Goal: Information Seeking & Learning: Find specific fact

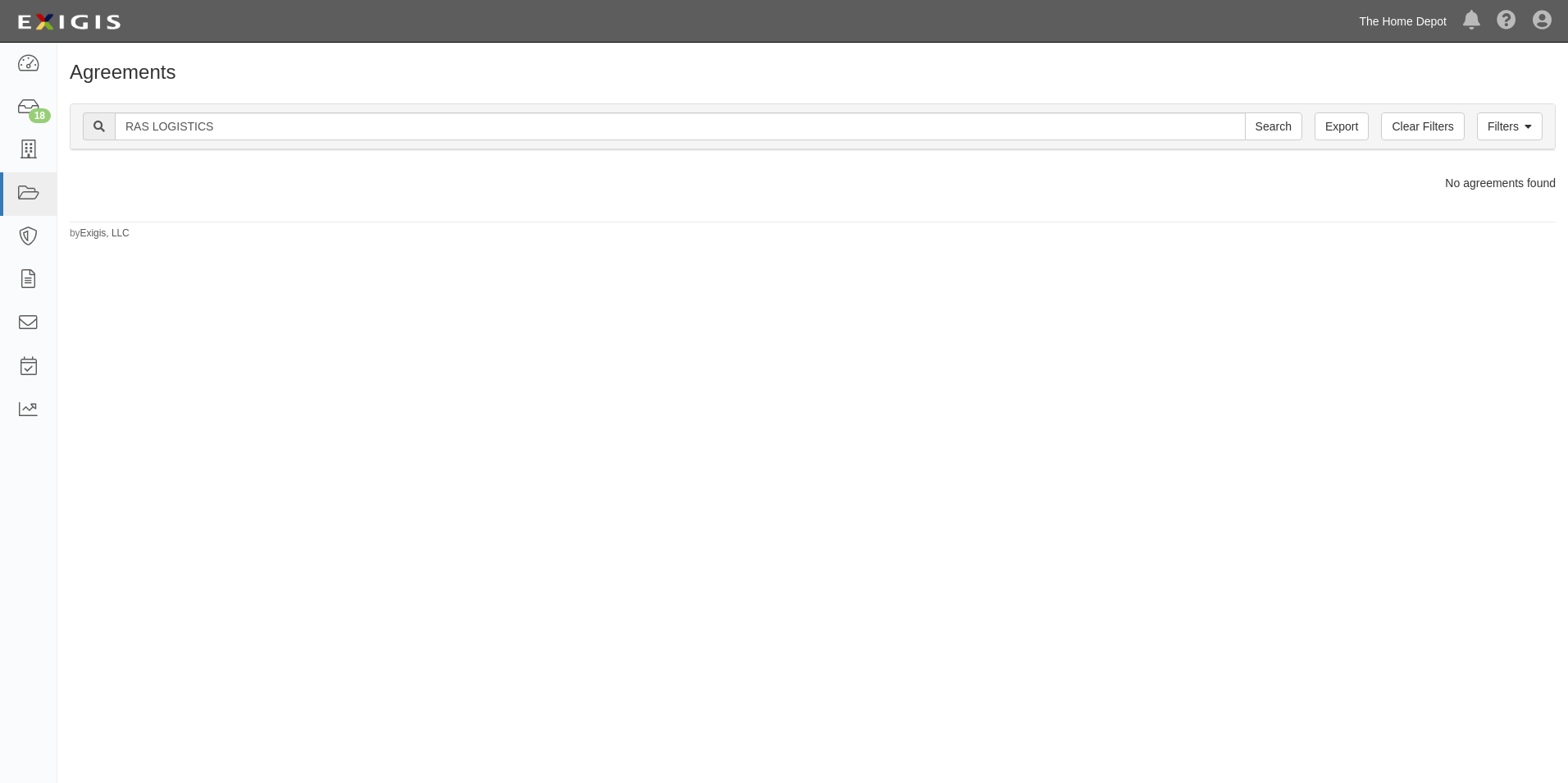
click at [1405, 18] on link "The Home Depot" at bounding box center [1403, 21] width 104 height 33
click at [1373, 242] on div "Agreements Filters Clear Filters Export RAS LOGISTICS Search Filters Compliance…" at bounding box center [784, 401] width 1568 height 705
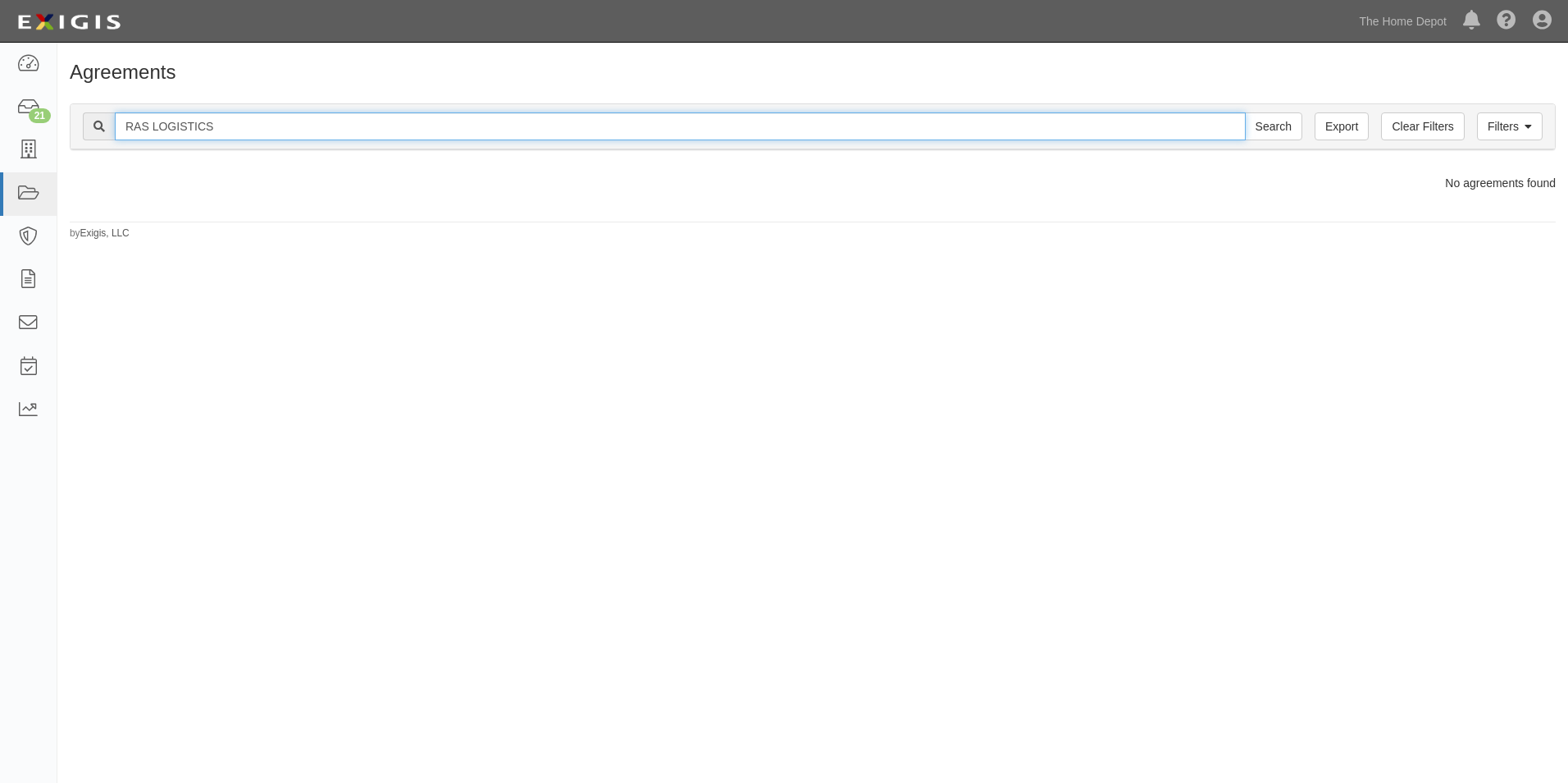
click at [328, 133] on input "RAS LOGISTICS" at bounding box center [680, 127] width 1131 height 28
type input "USG"
click at [1245, 113] on input "Search" at bounding box center [1274, 127] width 58 height 28
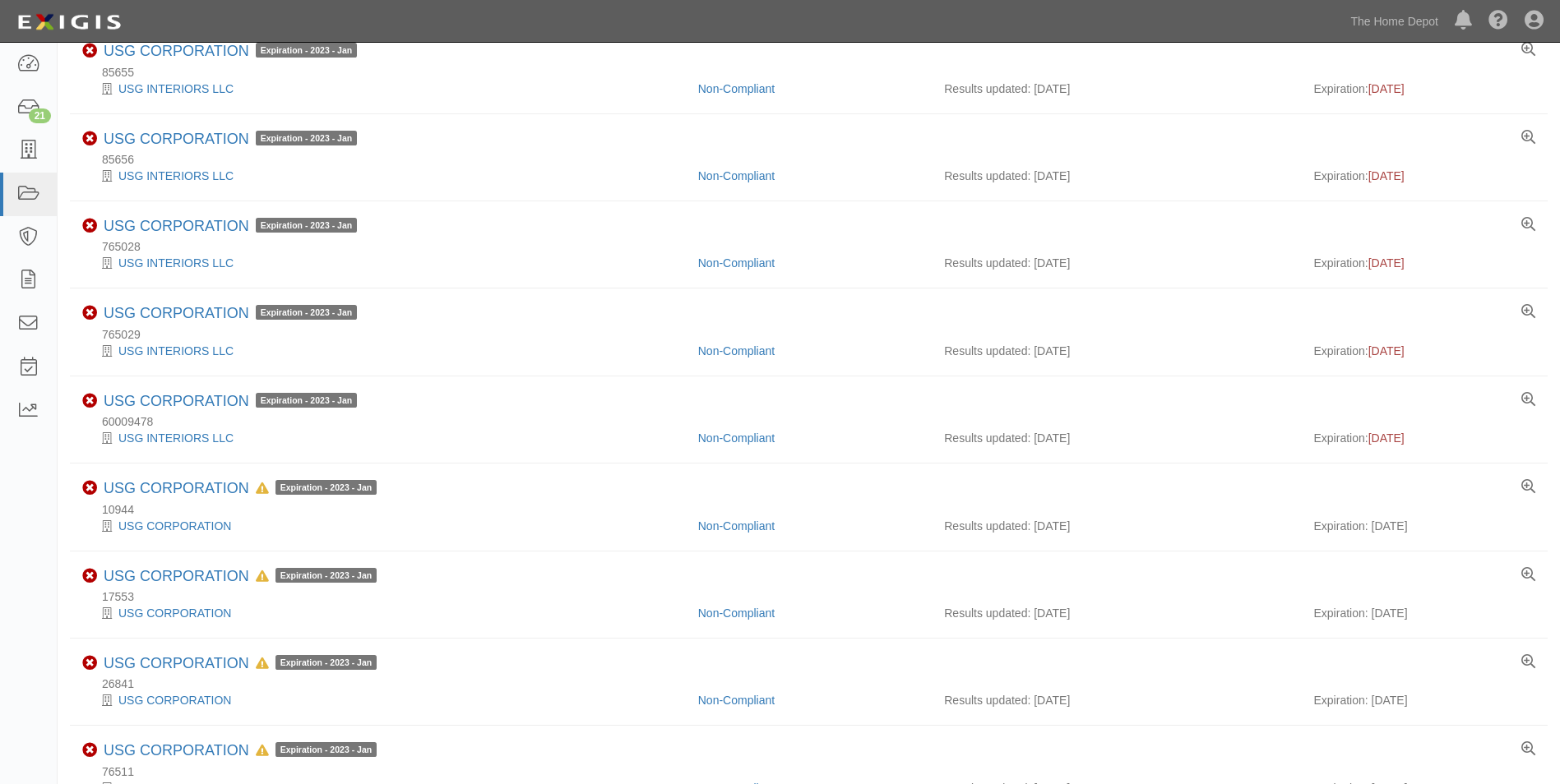
scroll to position [329, 0]
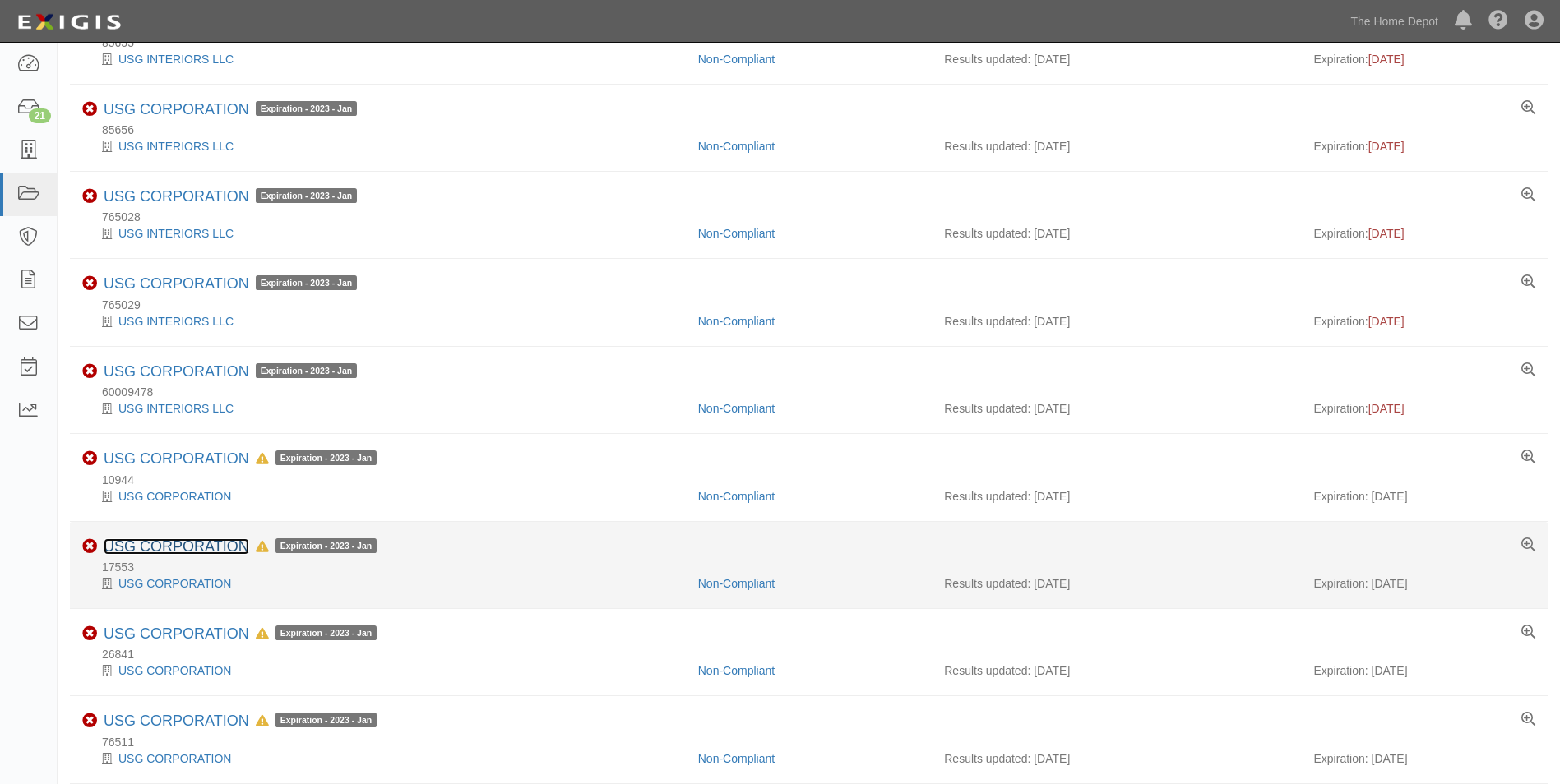
click at [164, 549] on link "USG CORPORATION" at bounding box center [177, 546] width 146 height 16
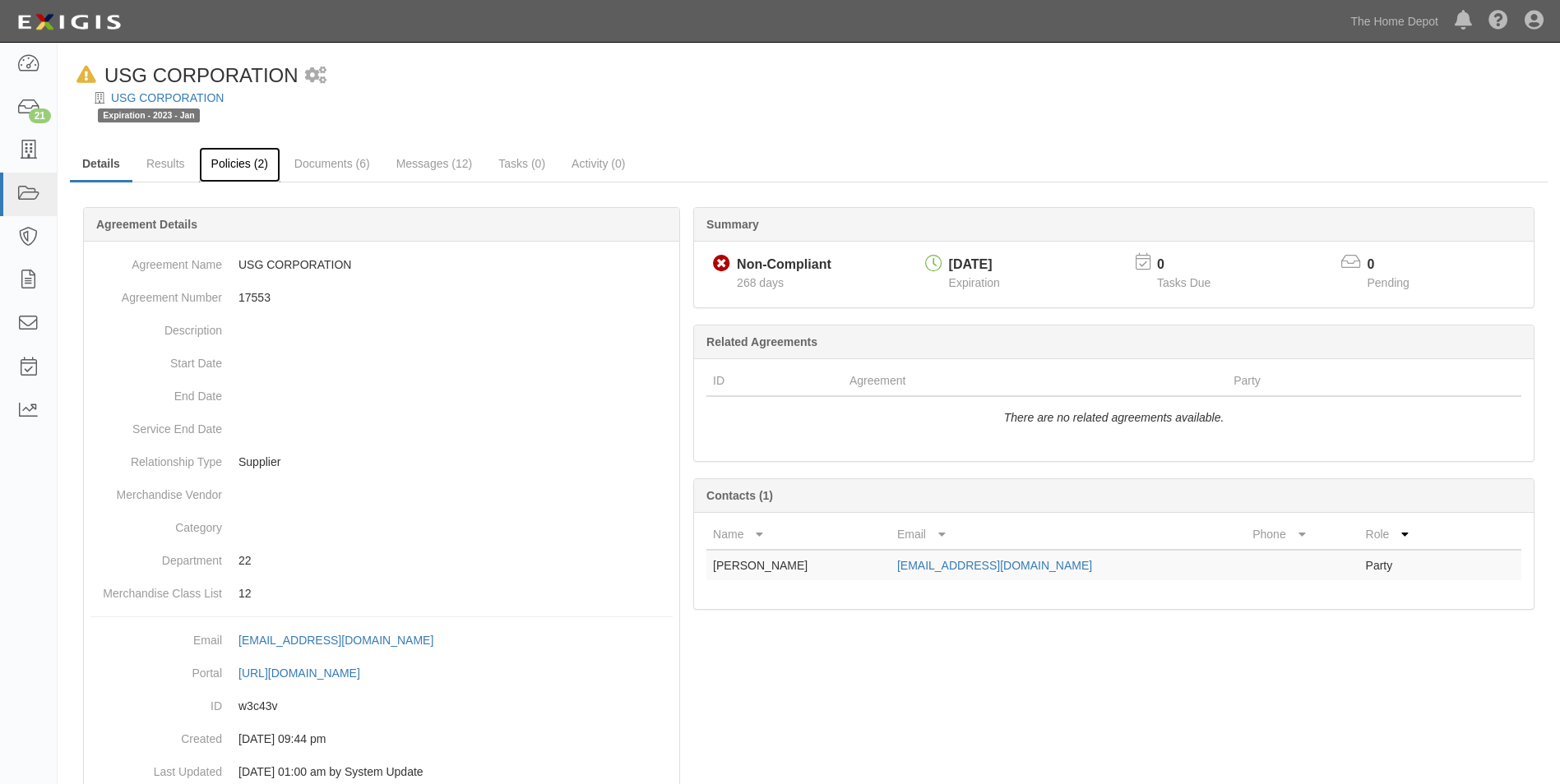
click at [248, 174] on link "Policies (2)" at bounding box center [239, 164] width 81 height 35
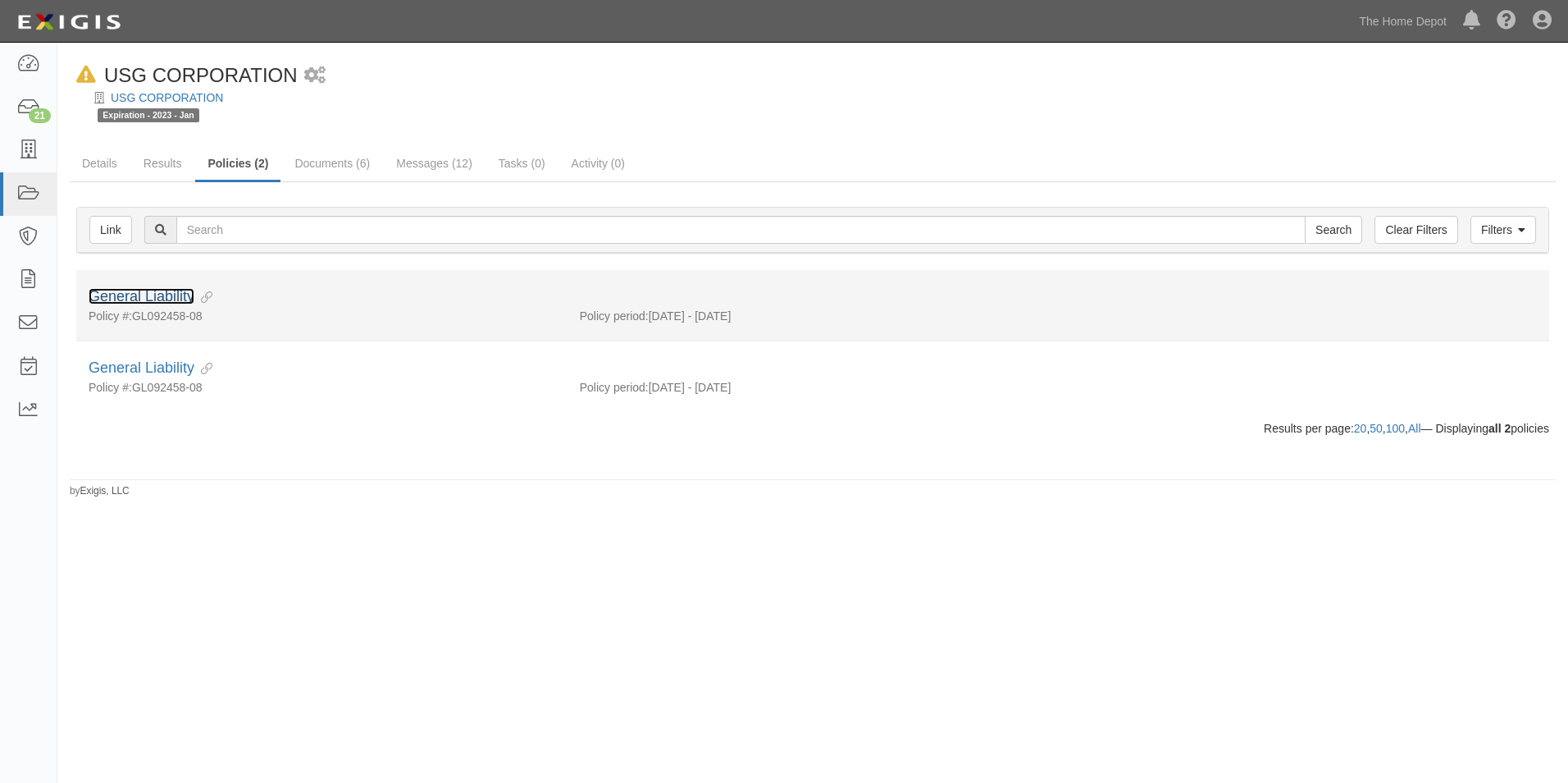
click at [158, 293] on link "General Liability" at bounding box center [142, 296] width 106 height 16
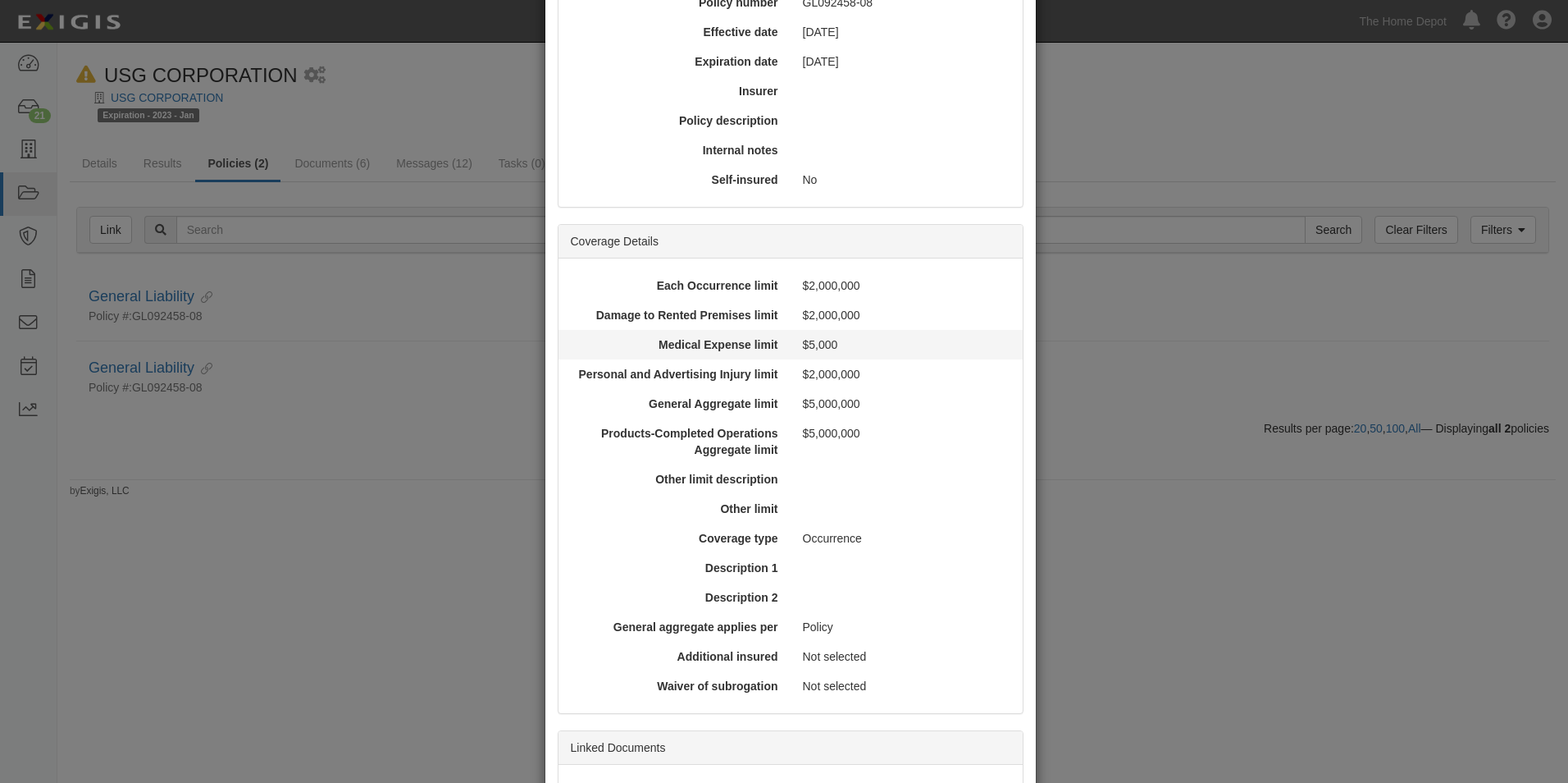
scroll to position [336, 0]
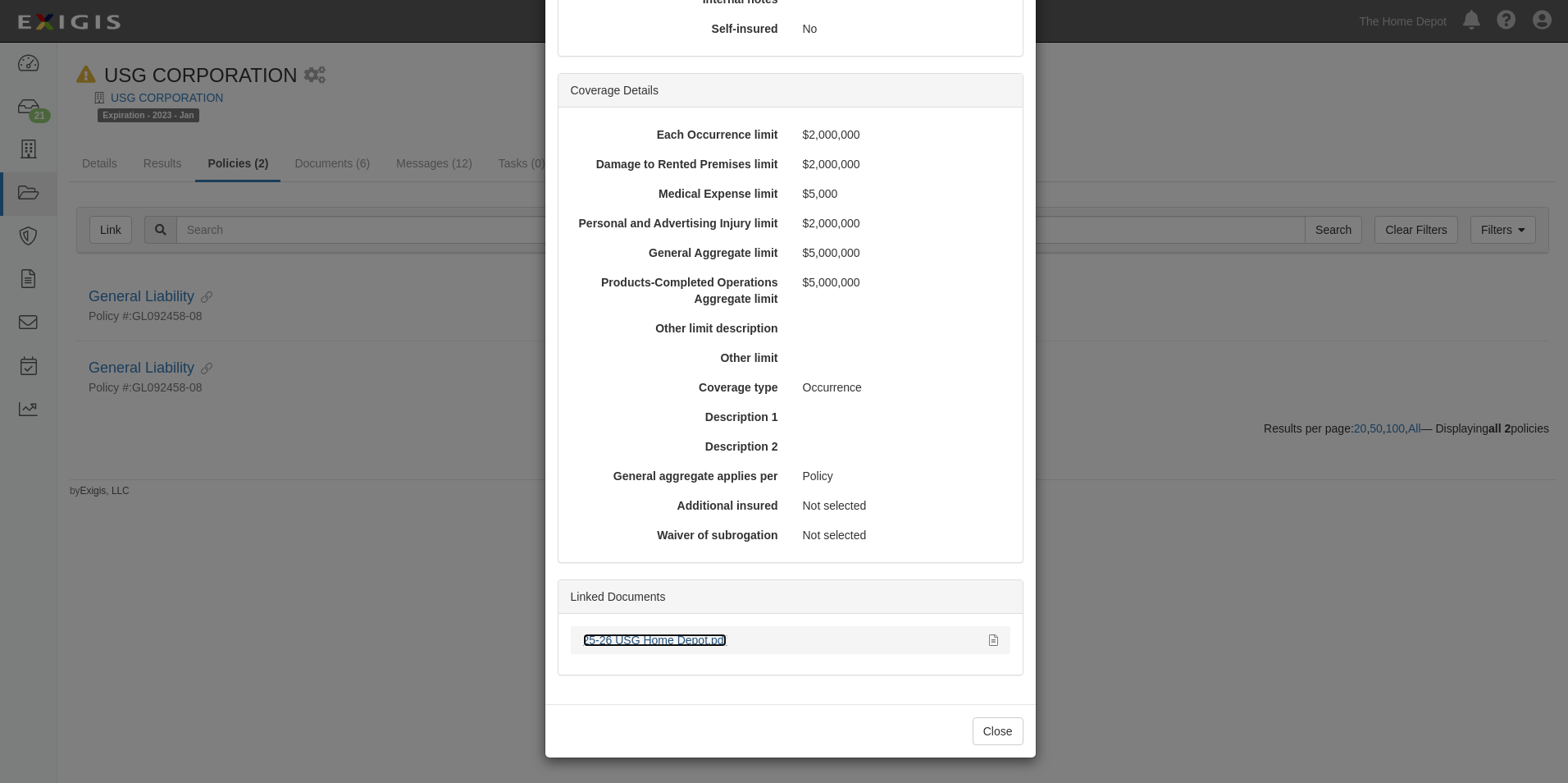
click at [673, 641] on link "25-26 USG Home Depot.pdf" at bounding box center [655, 639] width 145 height 13
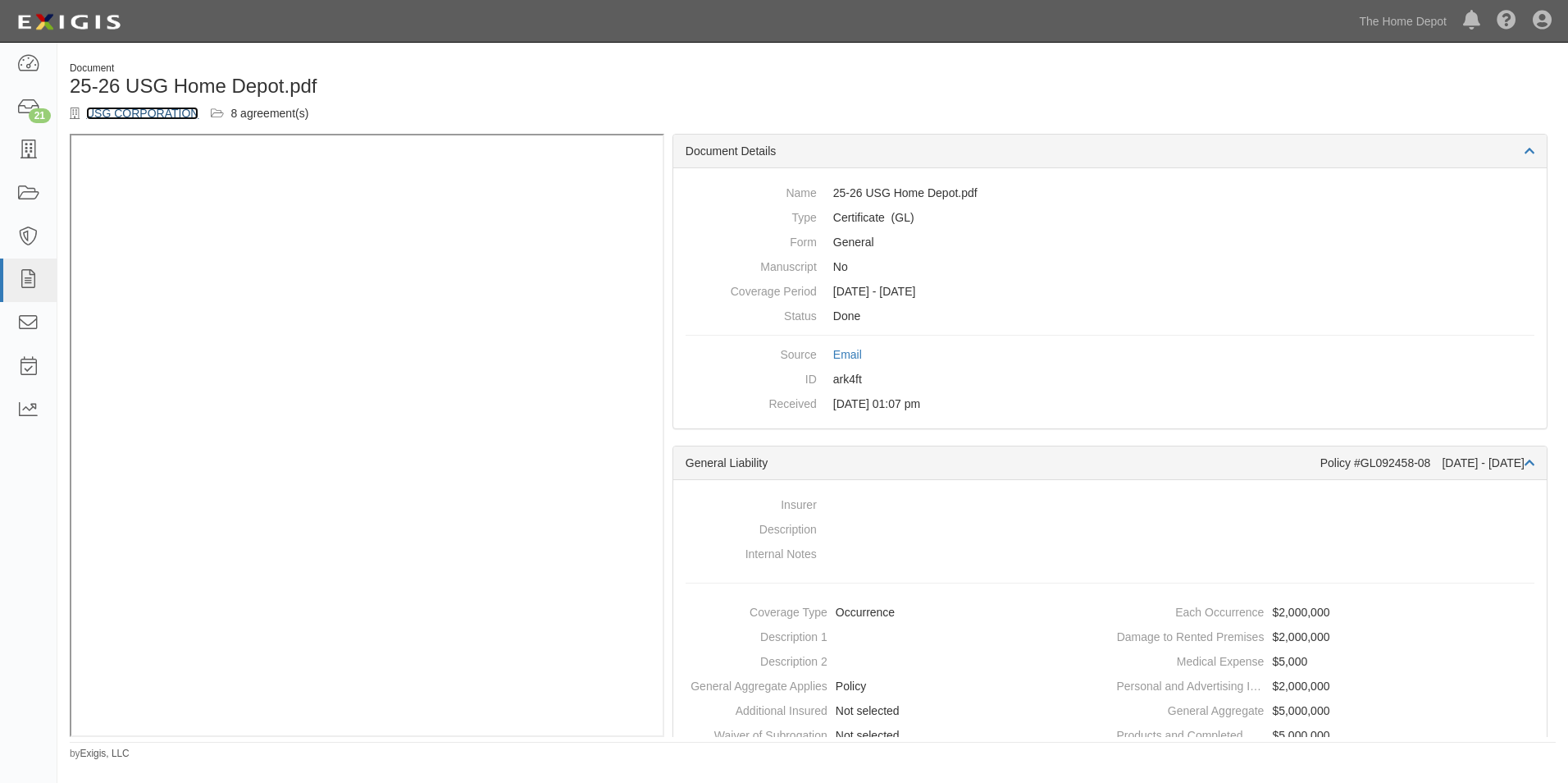
click at [159, 115] on link "USG CORPORATION" at bounding box center [142, 113] width 113 height 13
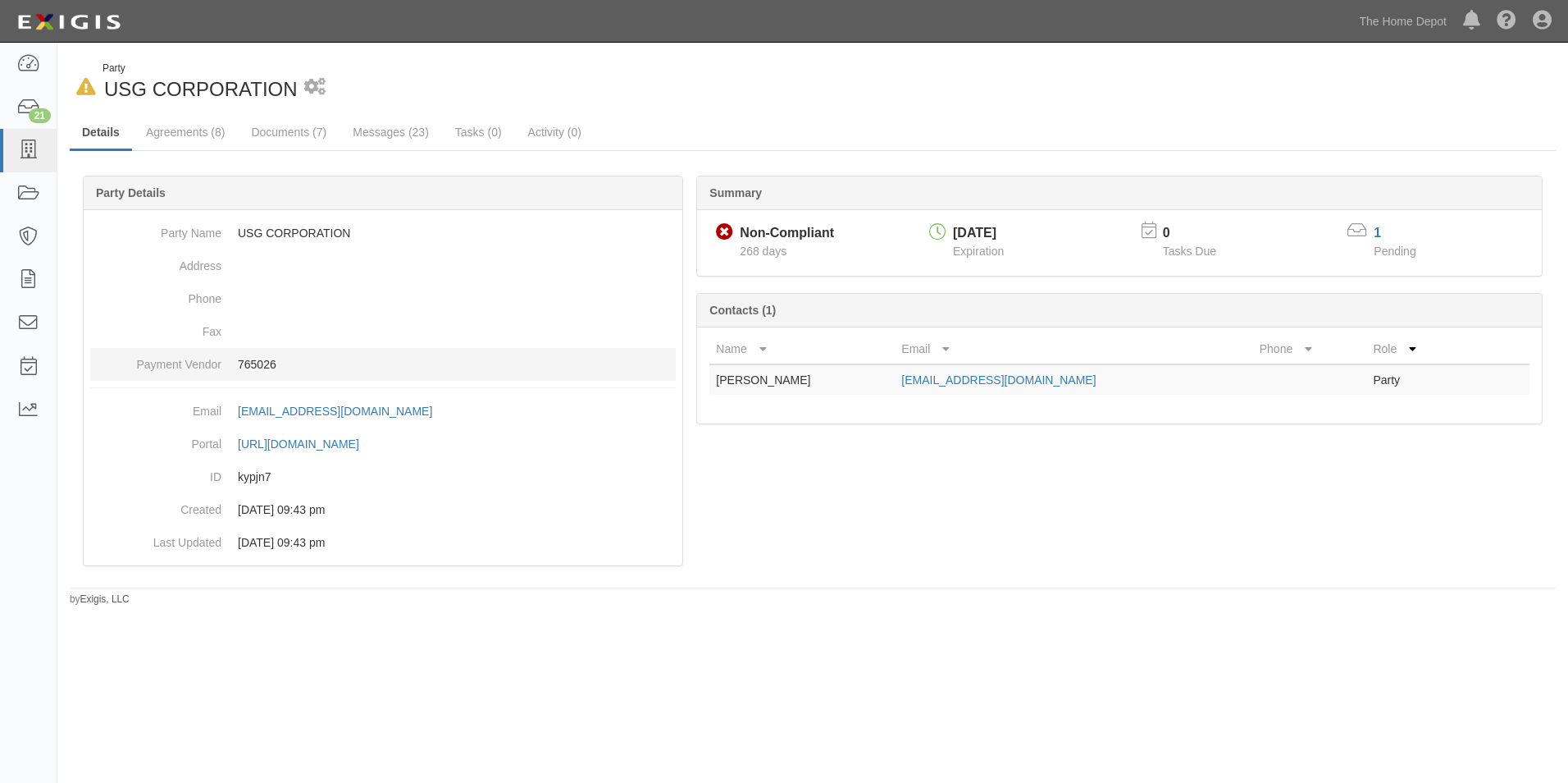
click at [264, 362] on p "765026" at bounding box center [457, 364] width 438 height 16
copy p "765026"
